Goal: Information Seeking & Learning: Learn about a topic

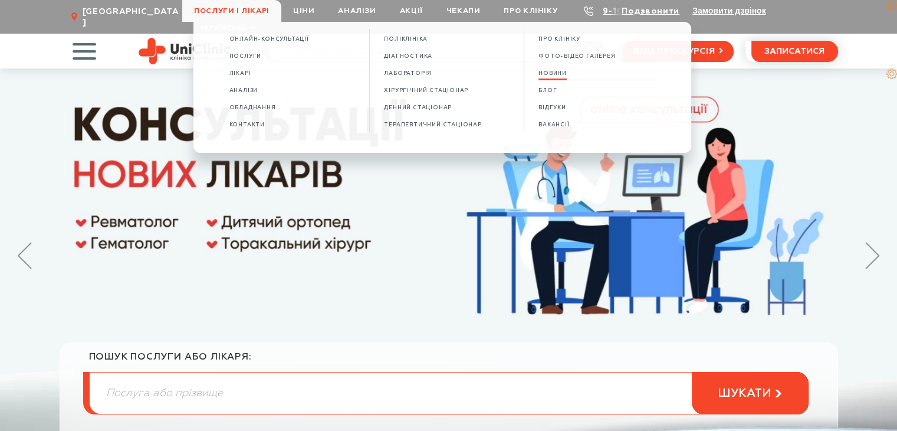
click at [562, 76] on span "НОВИНИ" at bounding box center [553, 73] width 28 height 6
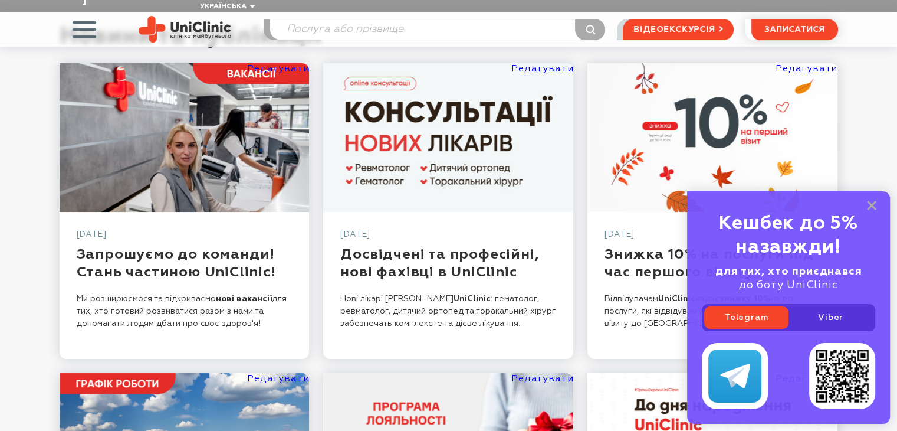
scroll to position [118, 0]
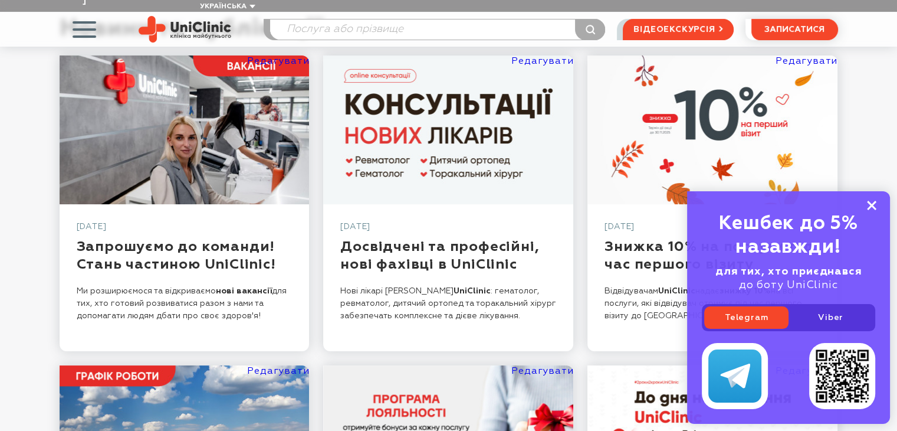
click at [871, 208] on icon at bounding box center [871, 206] width 9 height 10
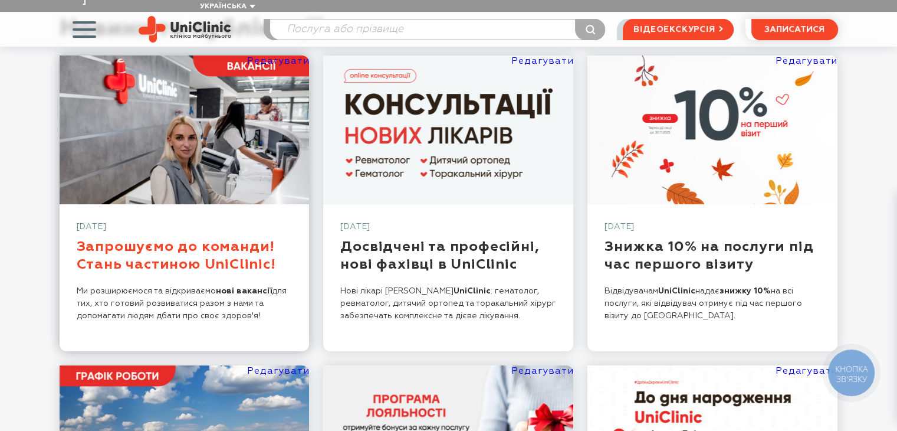
click at [238, 252] on link "Запрошуємо до команди! Стань частиною UniClinic!" at bounding box center [176, 255] width 199 height 32
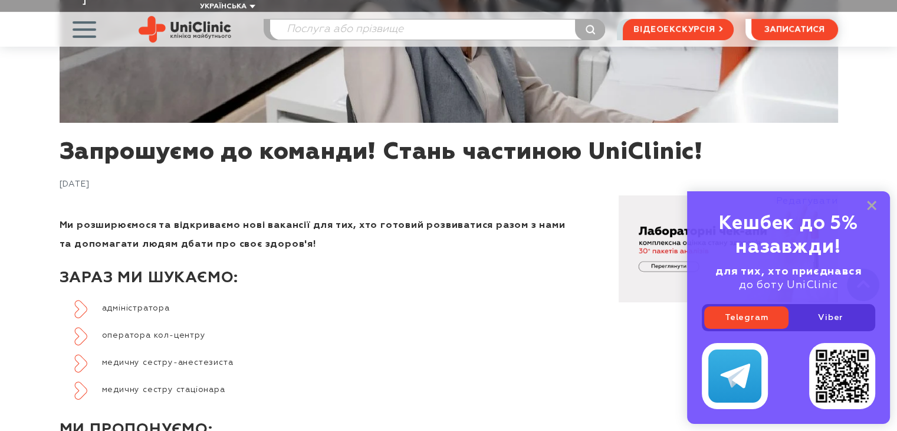
scroll to position [531, 0]
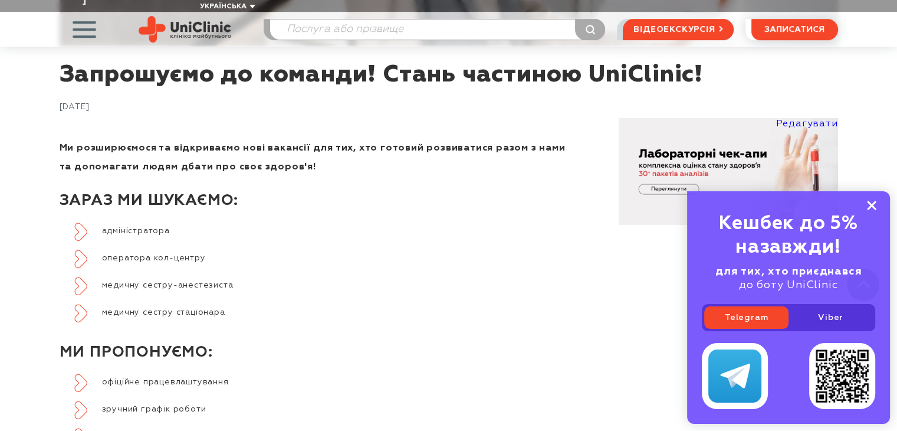
click at [875, 205] on icon at bounding box center [871, 206] width 9 height 10
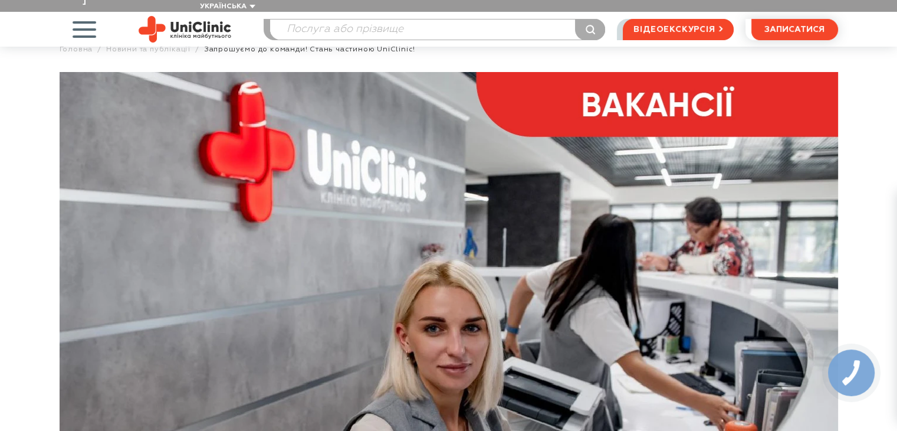
scroll to position [0, 0]
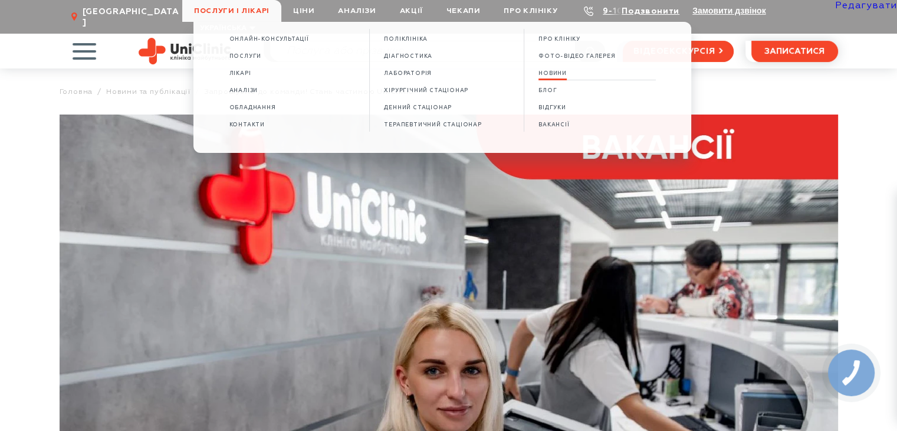
click at [557, 75] on span "НОВИНИ" at bounding box center [553, 73] width 28 height 6
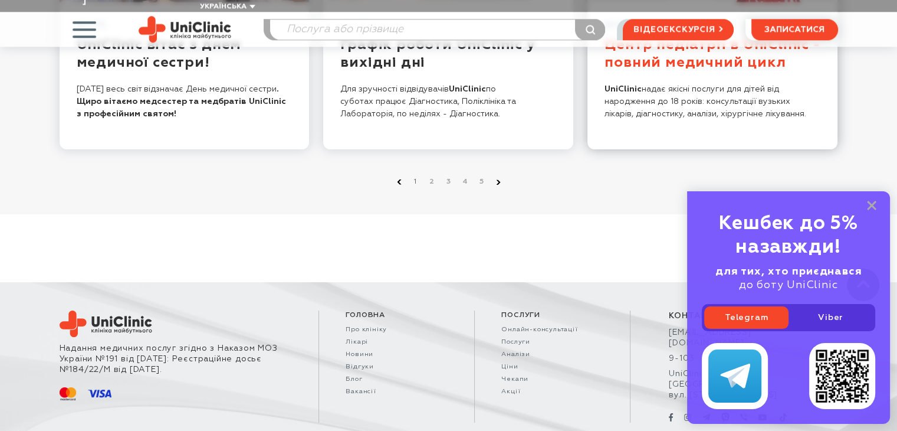
scroll to position [1148, 0]
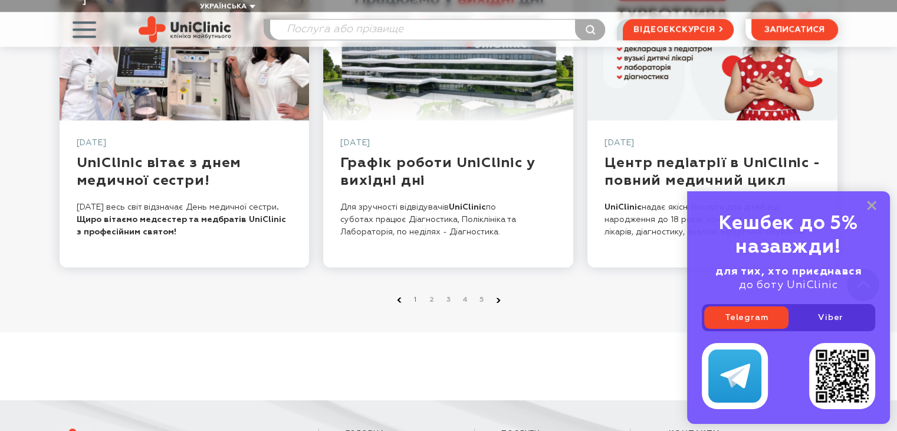
click at [871, 206] on icon at bounding box center [871, 206] width 9 height 10
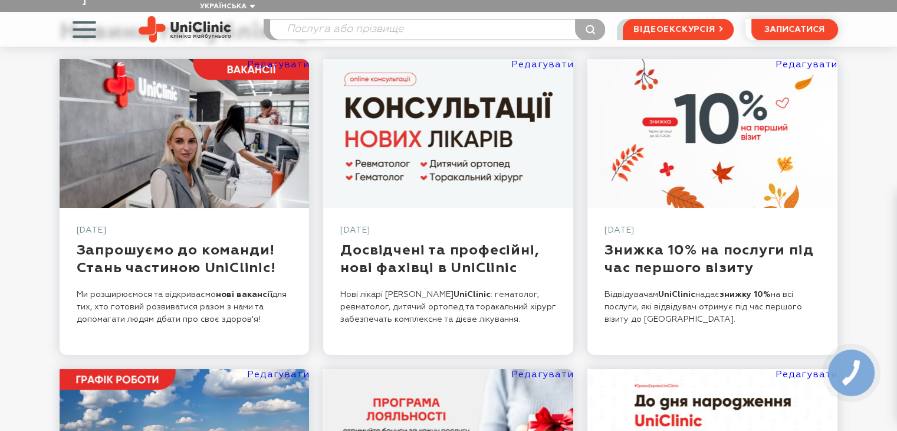
scroll to position [87, 0]
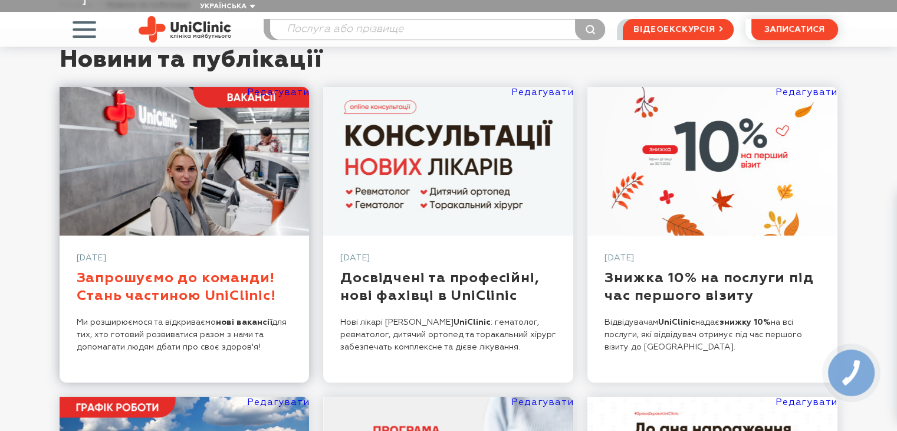
click at [217, 283] on link "Запрошуємо до команди! Стань частиною UniClinic!" at bounding box center [176, 287] width 199 height 32
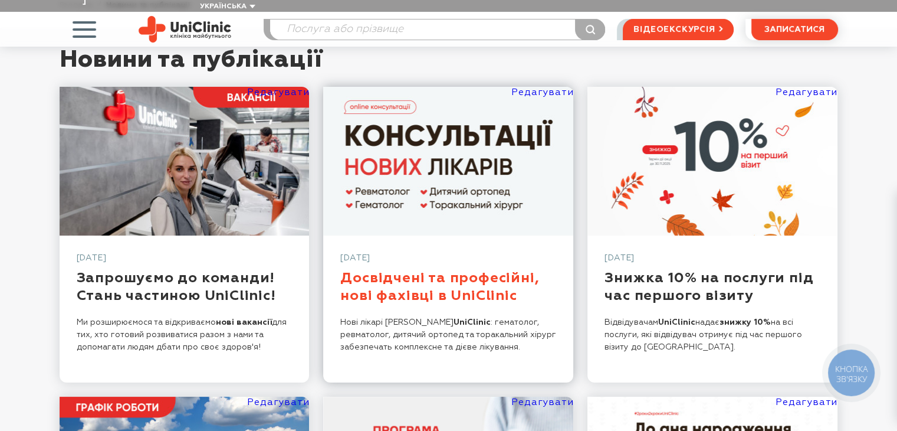
click at [405, 275] on link "Досвідчені та професійні, нові фахівці в UniClinic" at bounding box center [439, 287] width 199 height 32
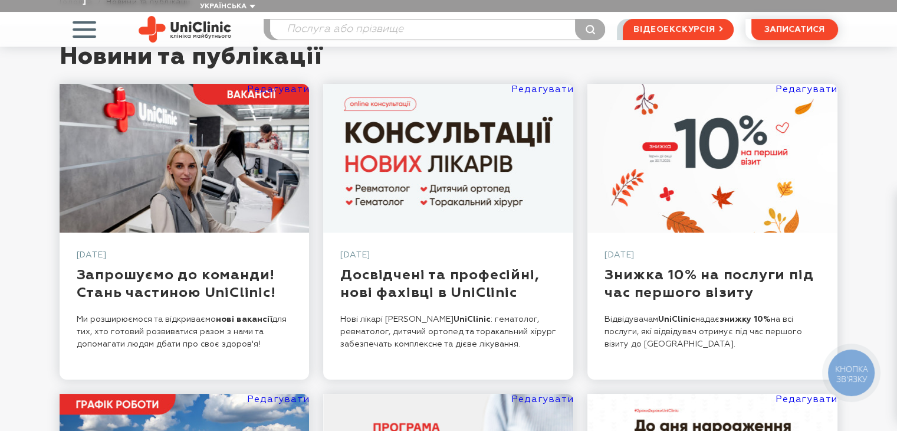
scroll to position [146, 0]
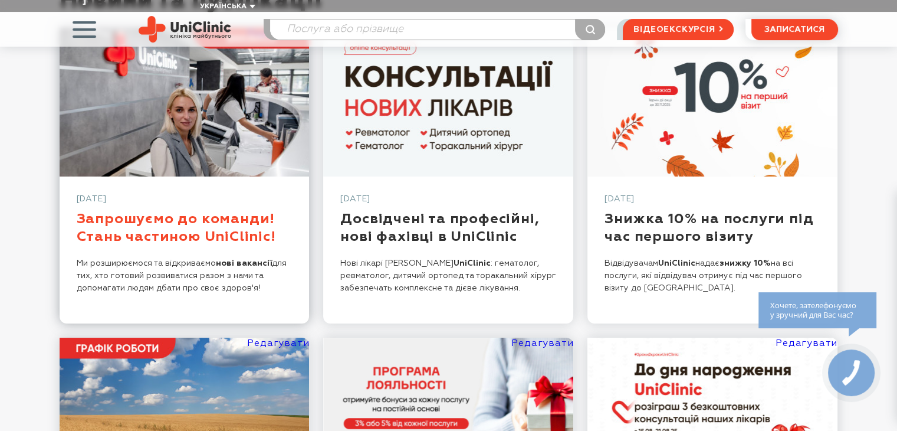
click at [203, 212] on link "Запрошуємо до команди! Стань частиною UniClinic!" at bounding box center [176, 228] width 199 height 32
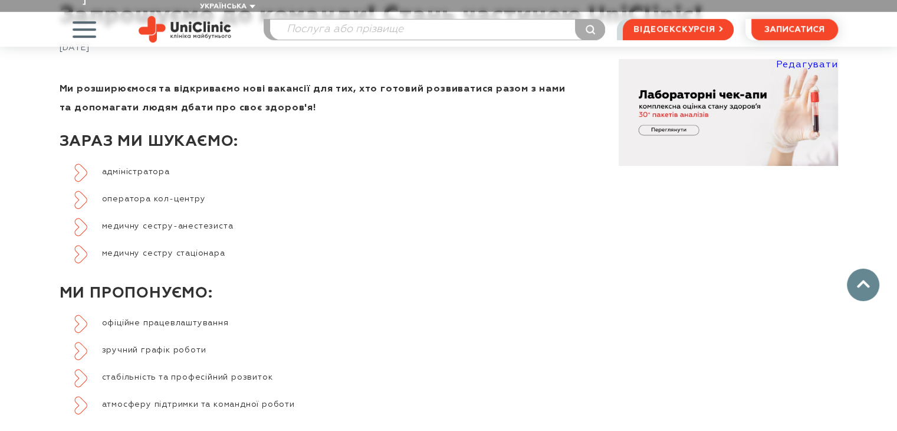
scroll to position [472, 0]
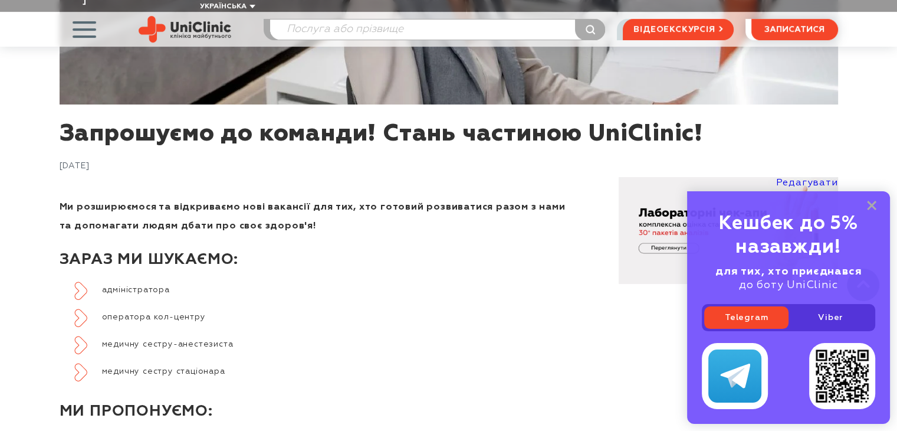
drag, startPoint x: 868, startPoint y: 205, endPoint x: 790, endPoint y: 227, distance: 81.4
click at [869, 205] on icon at bounding box center [871, 206] width 9 height 10
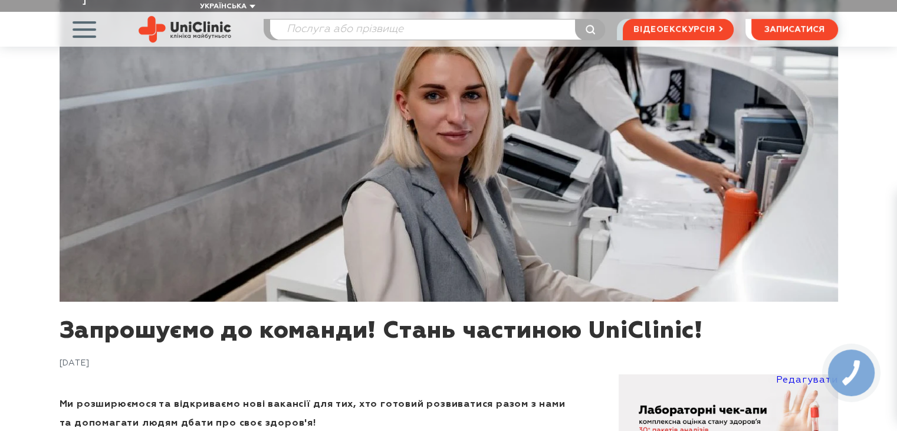
scroll to position [177, 0]
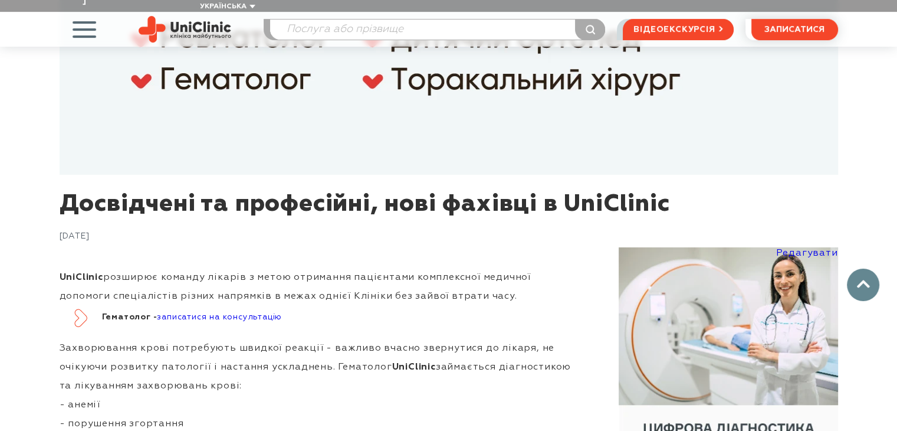
scroll to position [472, 0]
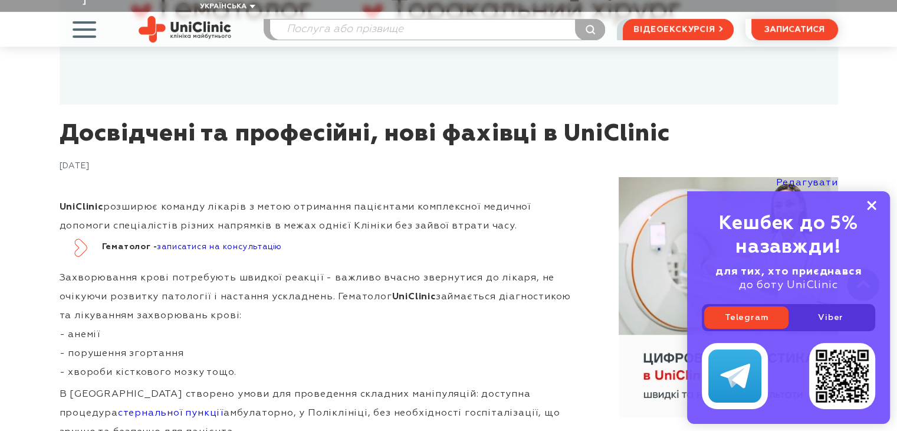
click at [874, 202] on rect at bounding box center [871, 205] width 9 height 9
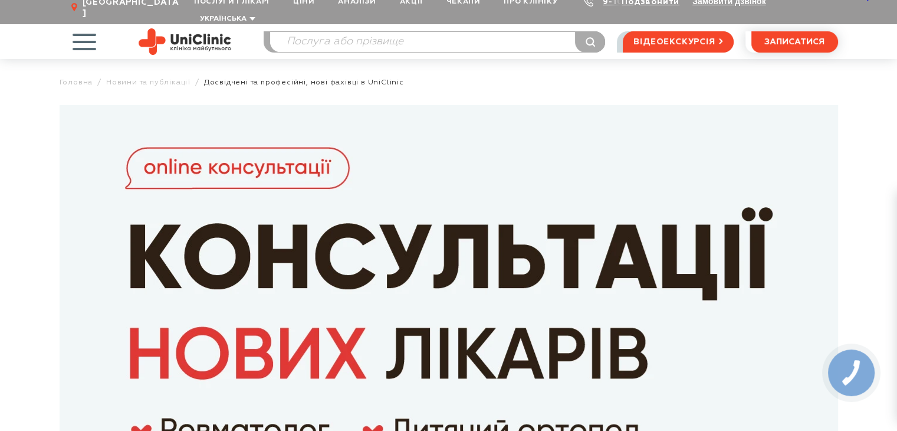
scroll to position [0, 0]
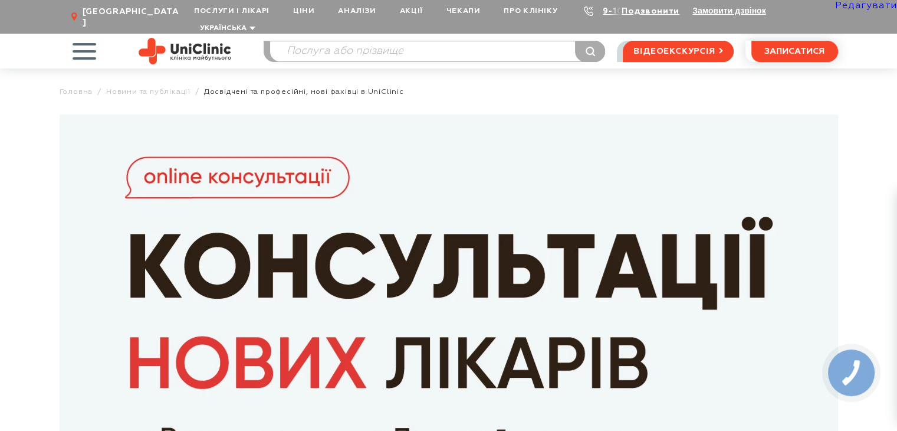
click at [869, 6] on link "Редагувати" at bounding box center [866, 5] width 62 height 9
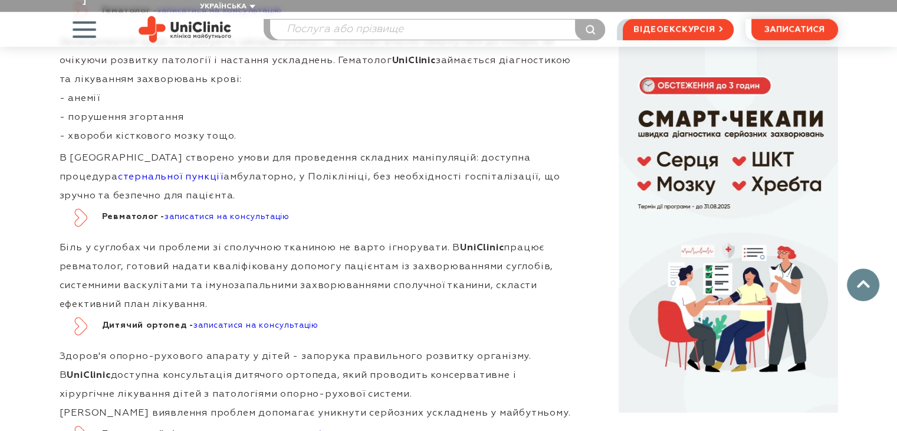
scroll to position [944, 0]
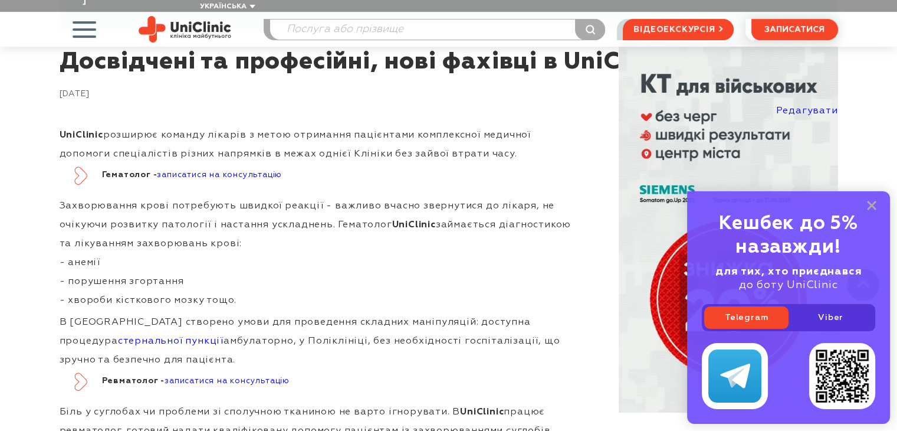
scroll to position [649, 0]
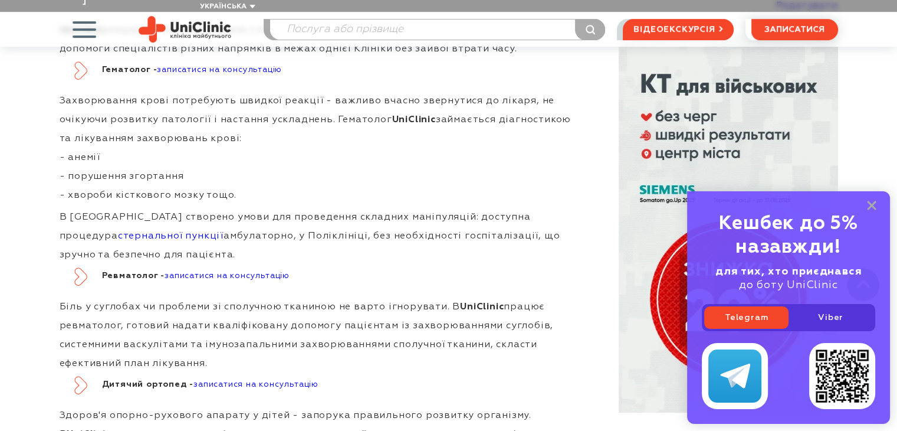
drag, startPoint x: 874, startPoint y: 202, endPoint x: 800, endPoint y: 213, distance: 74.6
click at [873, 203] on rect at bounding box center [871, 205] width 9 height 9
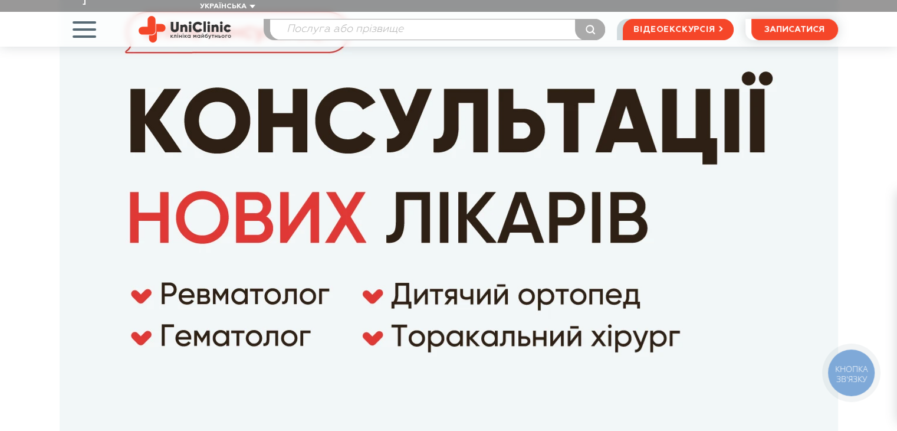
scroll to position [59, 0]
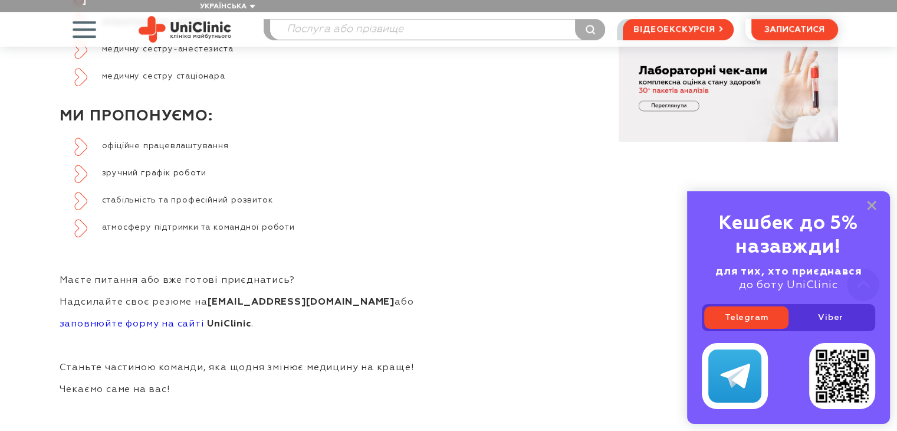
scroll to position [826, 0]
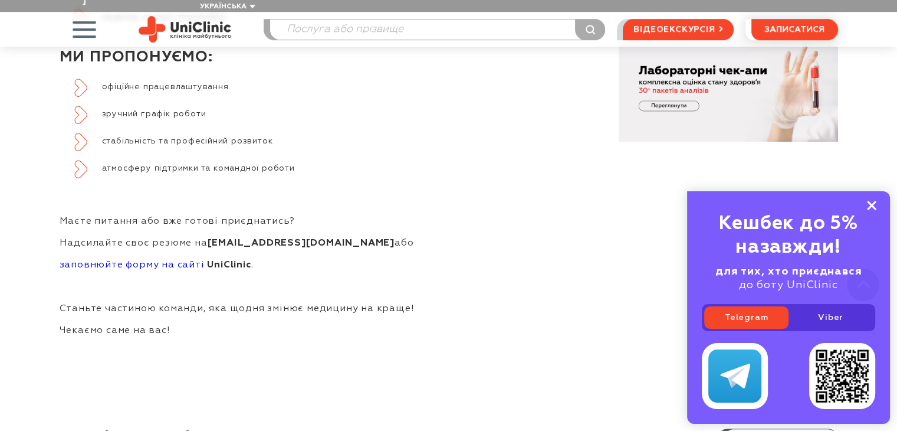
click at [874, 209] on icon at bounding box center [871, 206] width 9 height 10
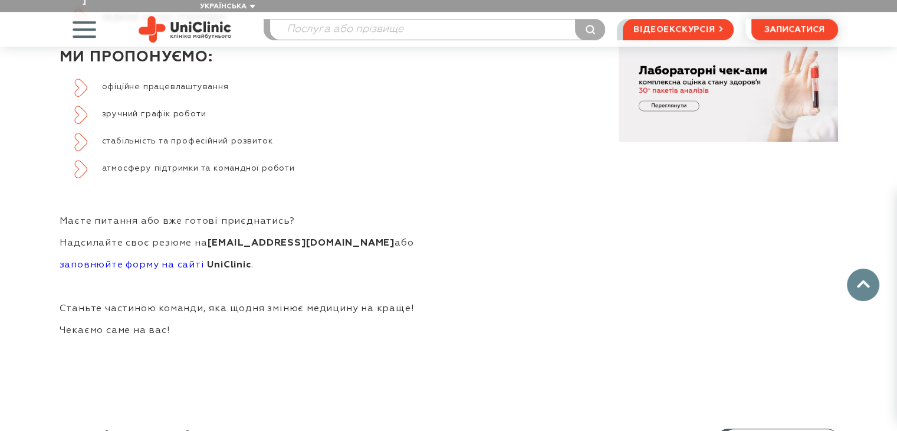
click at [182, 16] on img at bounding box center [185, 29] width 93 height 27
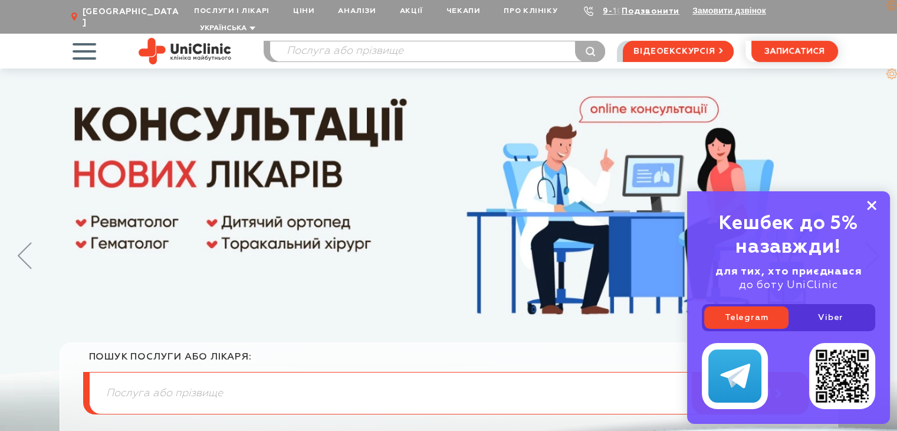
click at [871, 205] on rect at bounding box center [871, 205] width 9 height 9
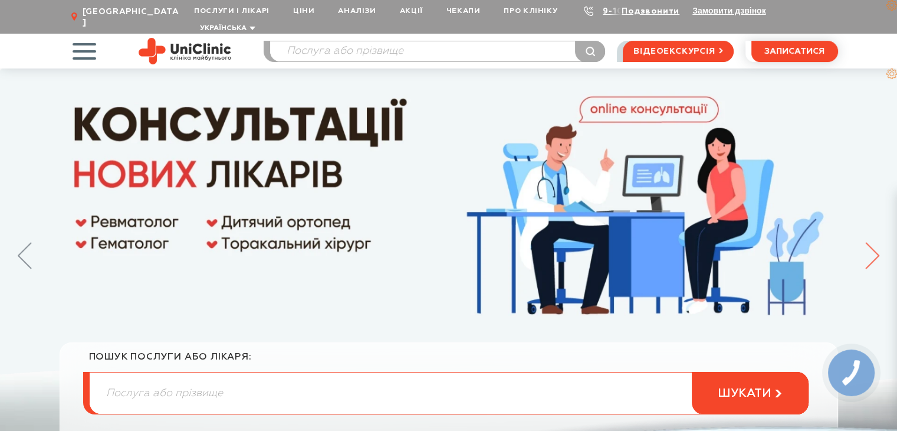
click at [871, 242] on icon at bounding box center [872, 255] width 14 height 27
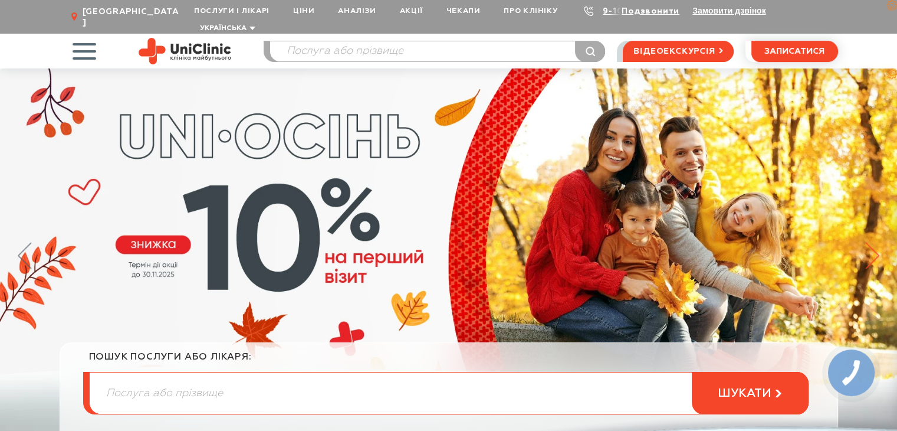
click at [869, 242] on icon at bounding box center [872, 255] width 14 height 27
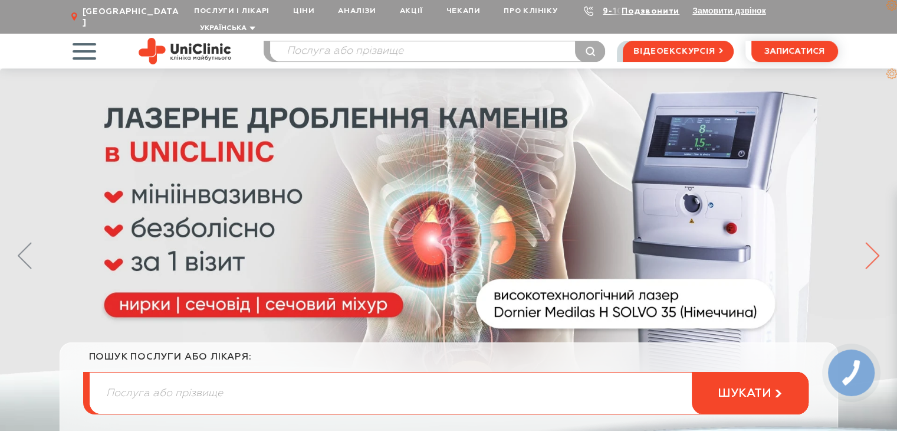
click at [869, 242] on icon at bounding box center [872, 255] width 14 height 27
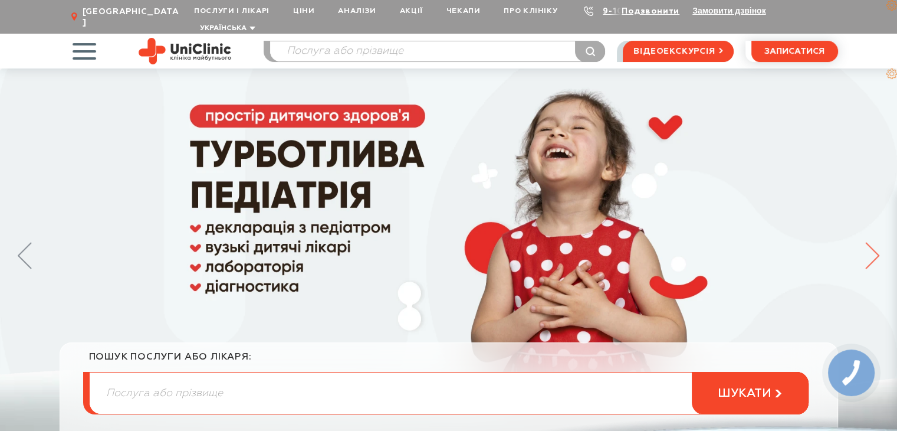
click at [869, 242] on icon at bounding box center [872, 255] width 14 height 27
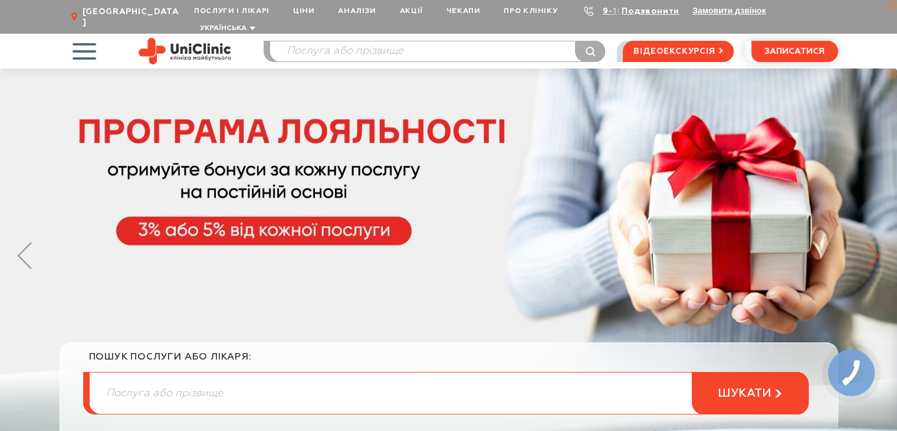
click at [869, 242] on icon at bounding box center [872, 255] width 14 height 27
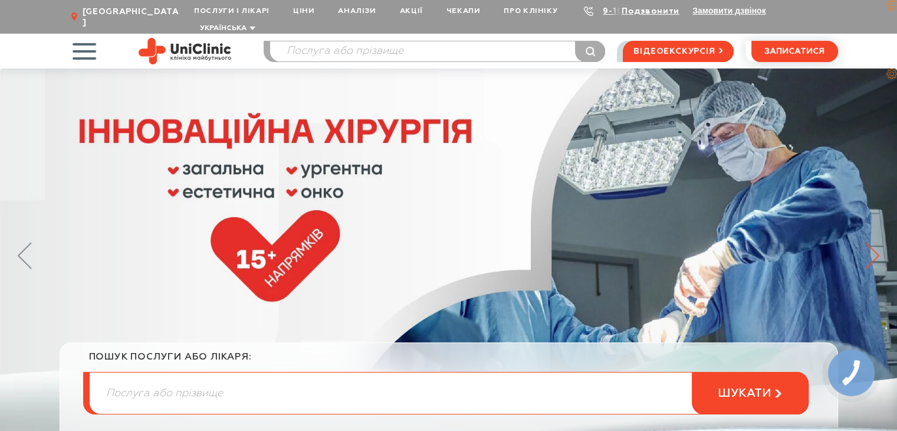
click at [869, 242] on icon at bounding box center [872, 255] width 14 height 27
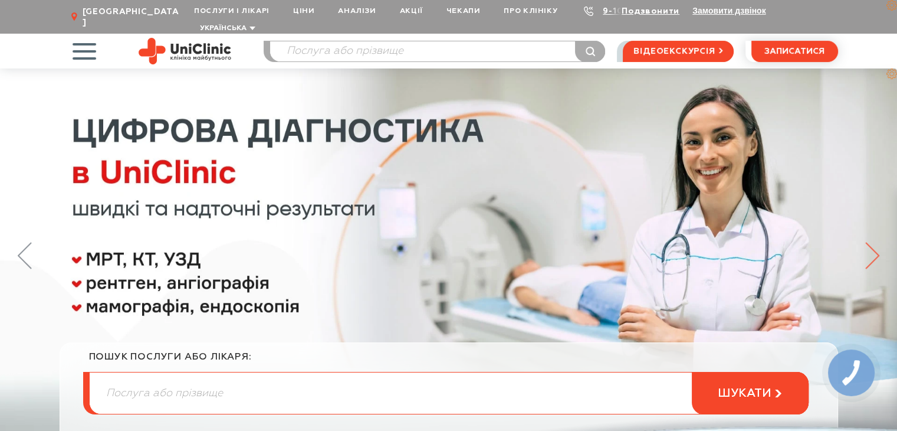
click at [869, 242] on icon at bounding box center [872, 255] width 14 height 27
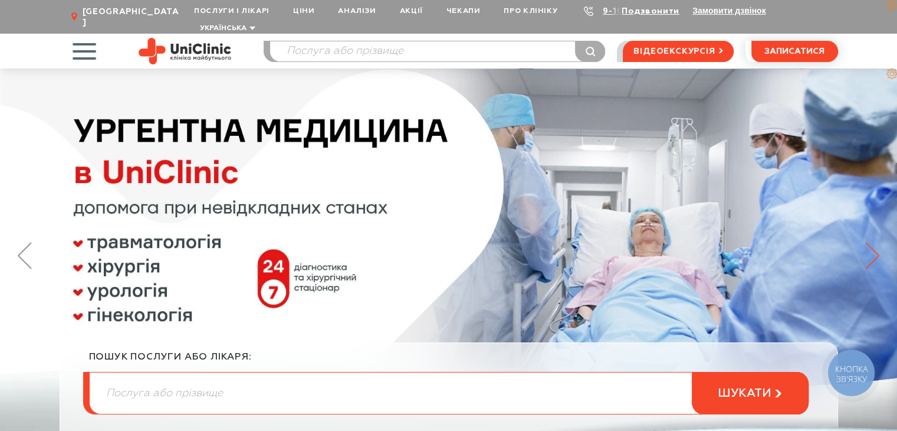
click at [869, 245] on icon at bounding box center [872, 255] width 14 height 27
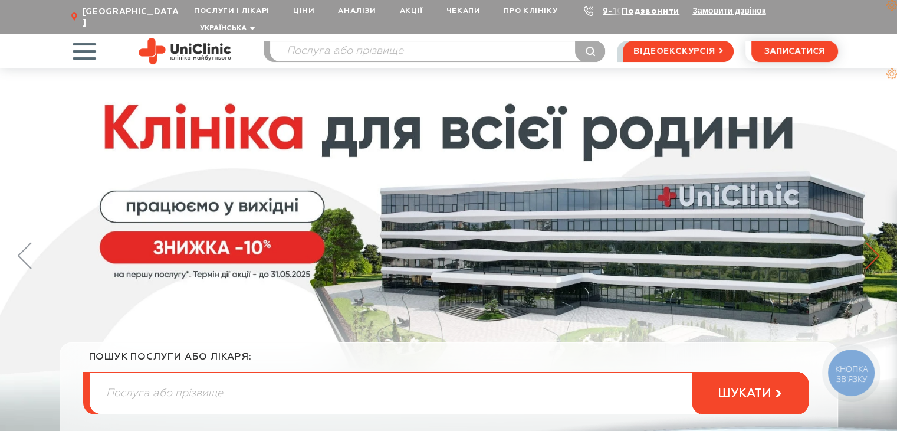
click at [869, 245] on icon at bounding box center [872, 255] width 14 height 27
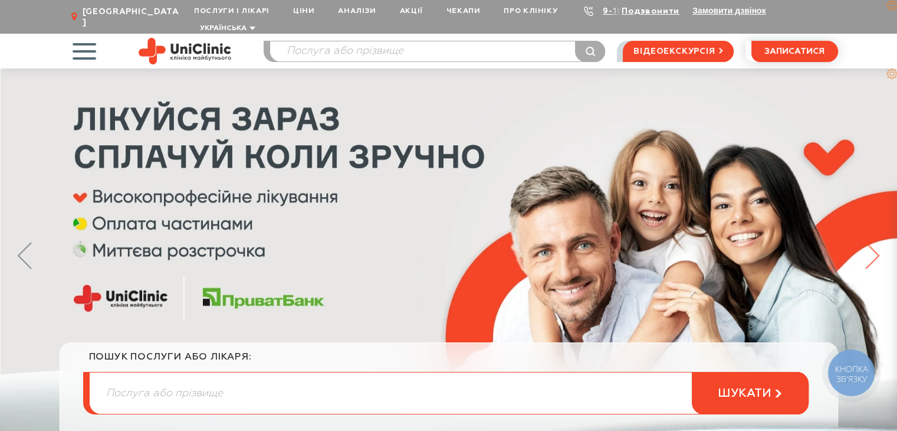
click at [869, 245] on icon at bounding box center [872, 255] width 14 height 27
